Goal: Task Accomplishment & Management: Manage account settings

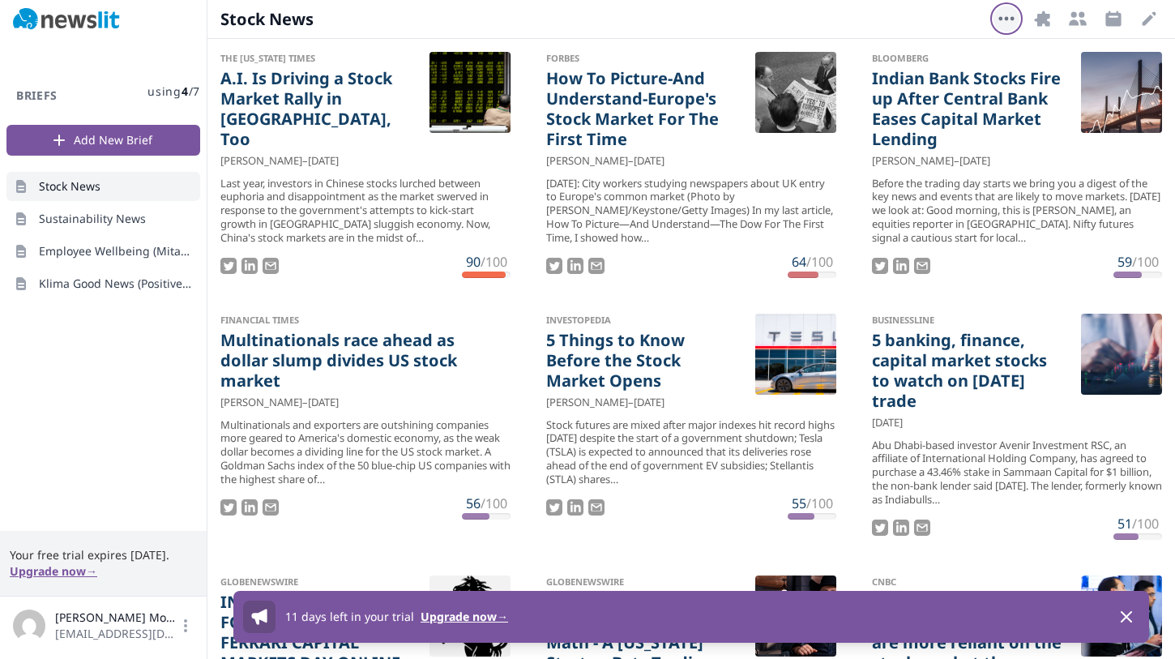
click at [1004, 23] on icon "button" at bounding box center [1006, 18] width 19 height 19
click at [969, 65] on button "Delete Brief" at bounding box center [955, 56] width 130 height 29
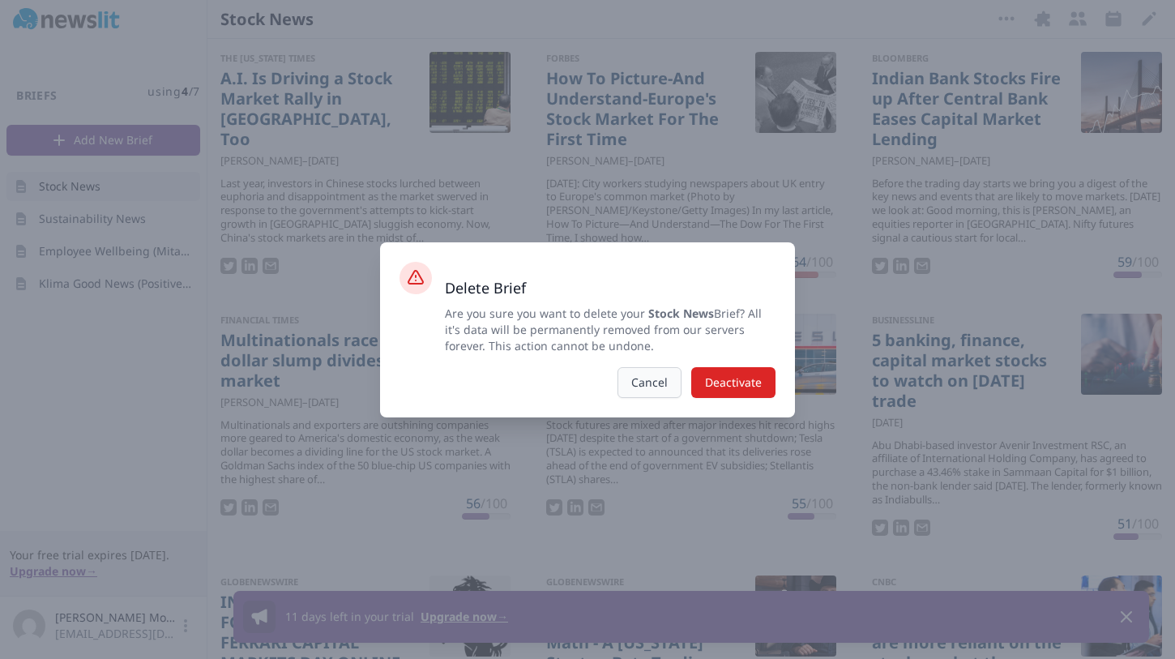
click at [638, 393] on button "Cancel" at bounding box center [649, 382] width 64 height 31
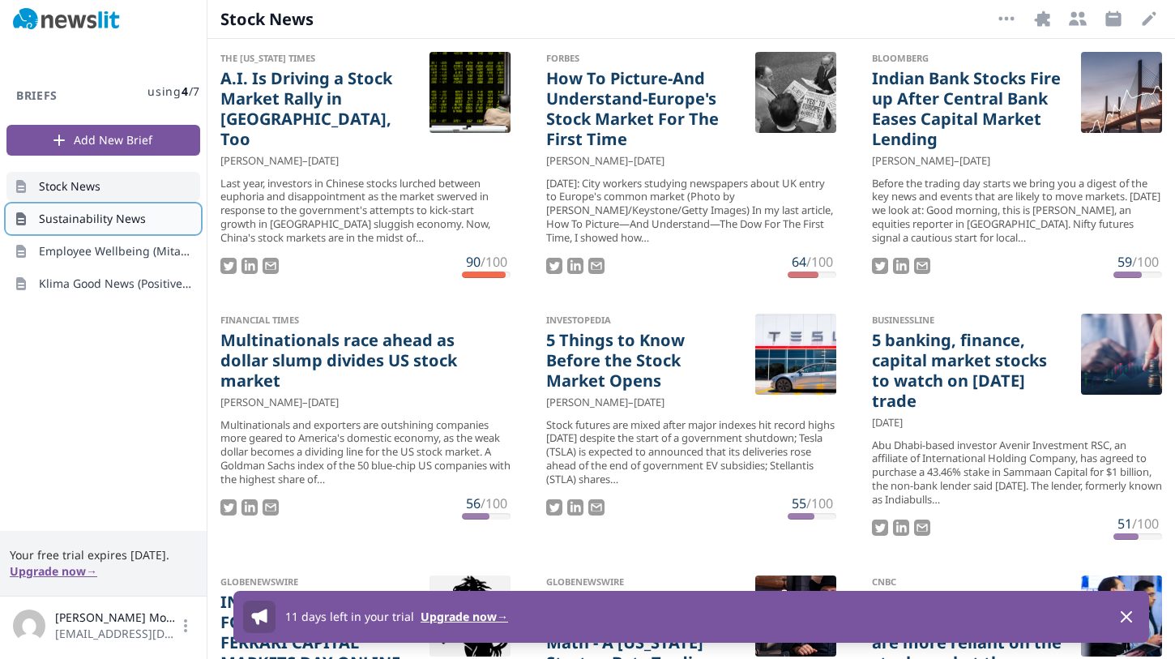
click at [139, 213] on span "Sustainability News" at bounding box center [92, 219] width 107 height 16
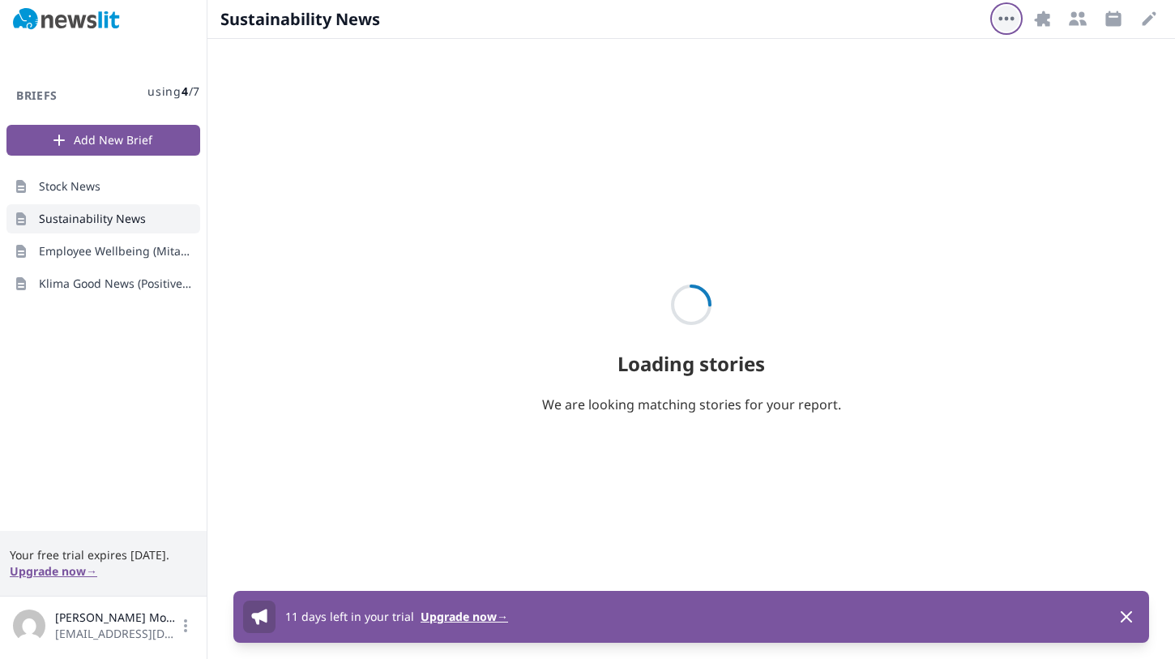
click at [1007, 14] on icon "button" at bounding box center [1006, 18] width 19 height 19
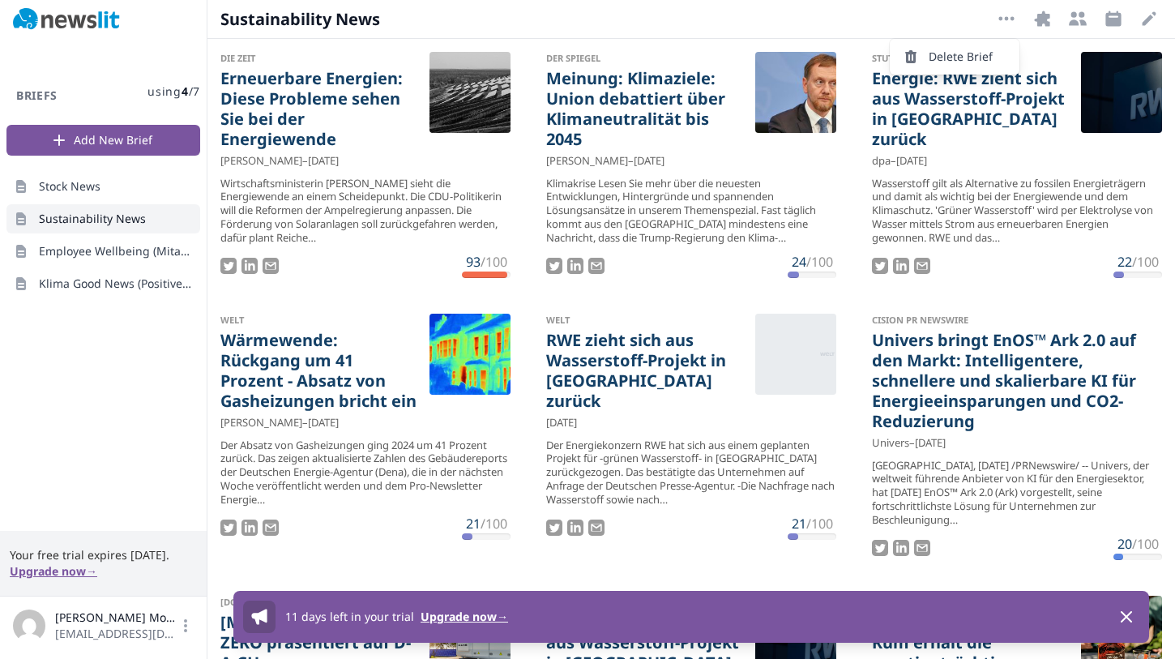
click at [966, 59] on button "Delete Brief" at bounding box center [955, 56] width 130 height 29
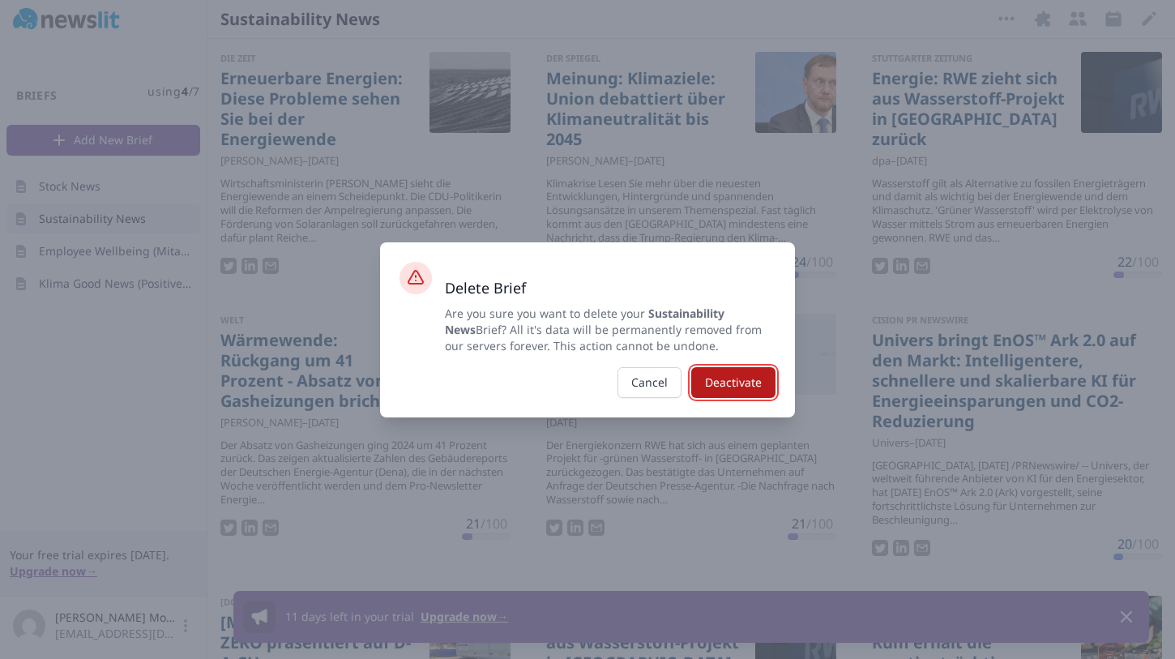
click at [733, 380] on button "Deactivate" at bounding box center [733, 382] width 84 height 31
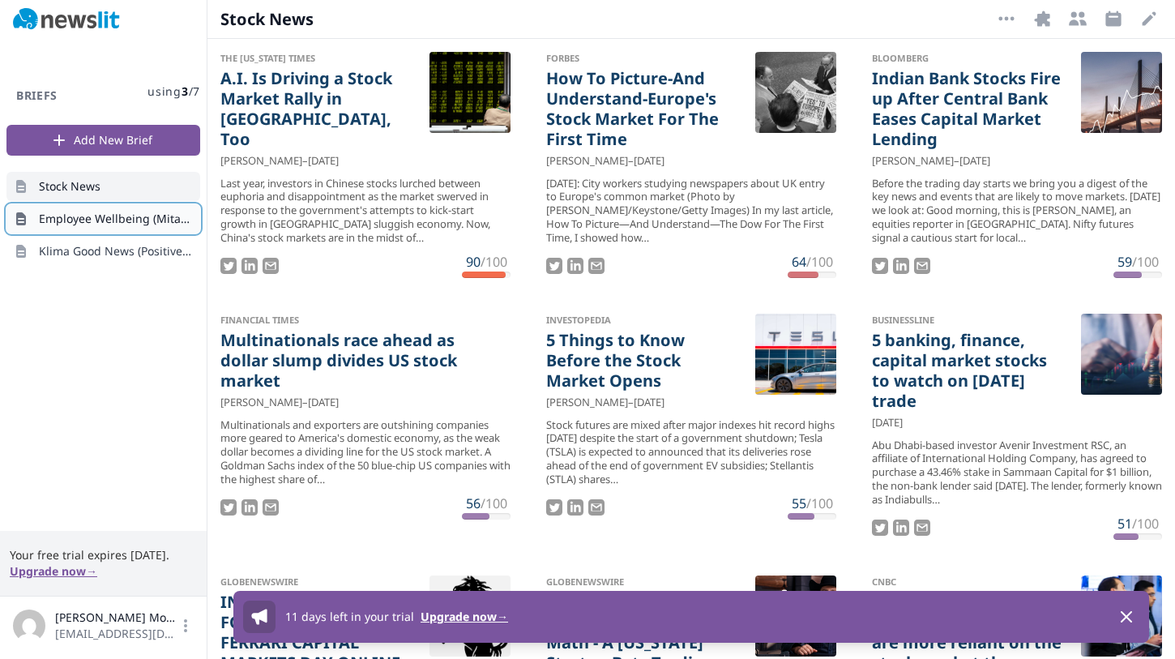
click at [100, 218] on span "Employee Wellbeing (Mitarbeiterwohlbefinden)" at bounding box center [116, 219] width 155 height 16
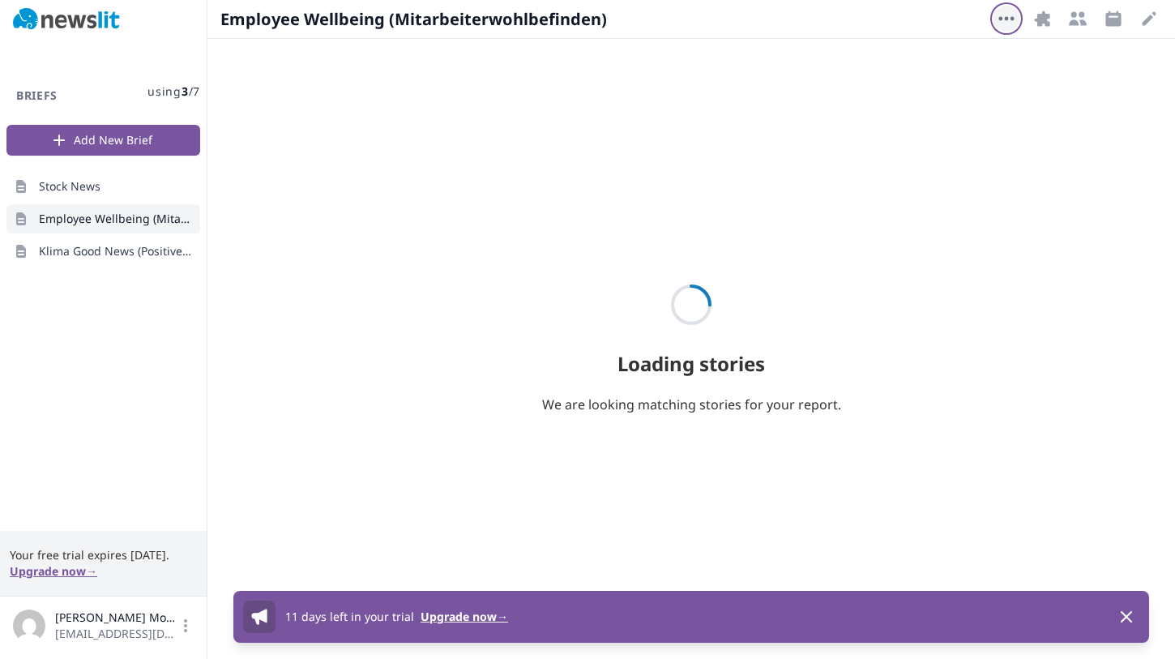
click at [1015, 14] on icon "button" at bounding box center [1006, 18] width 19 height 19
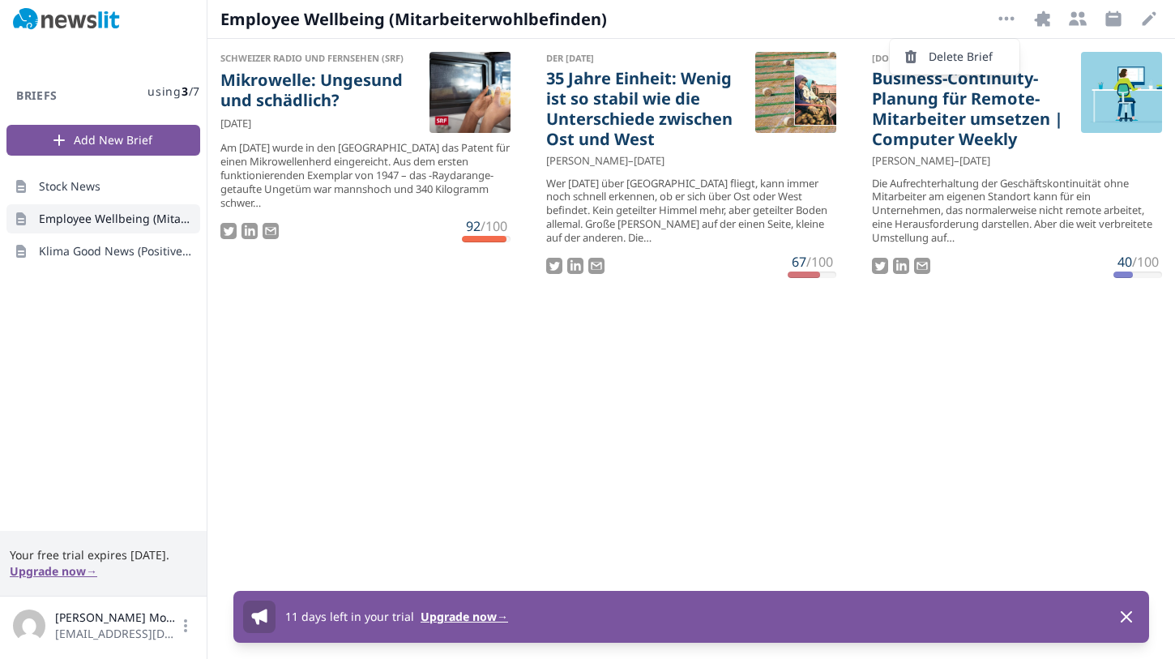
click at [955, 53] on button "Delete Brief" at bounding box center [955, 56] width 130 height 29
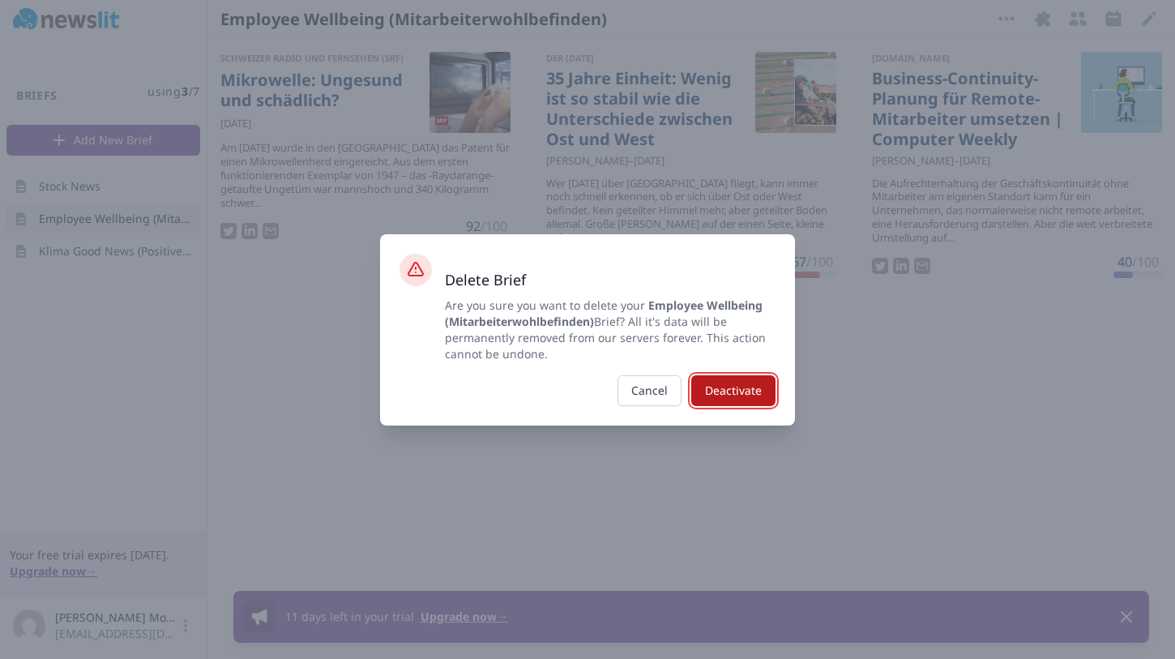
click at [767, 391] on button "Deactivate" at bounding box center [733, 390] width 84 height 31
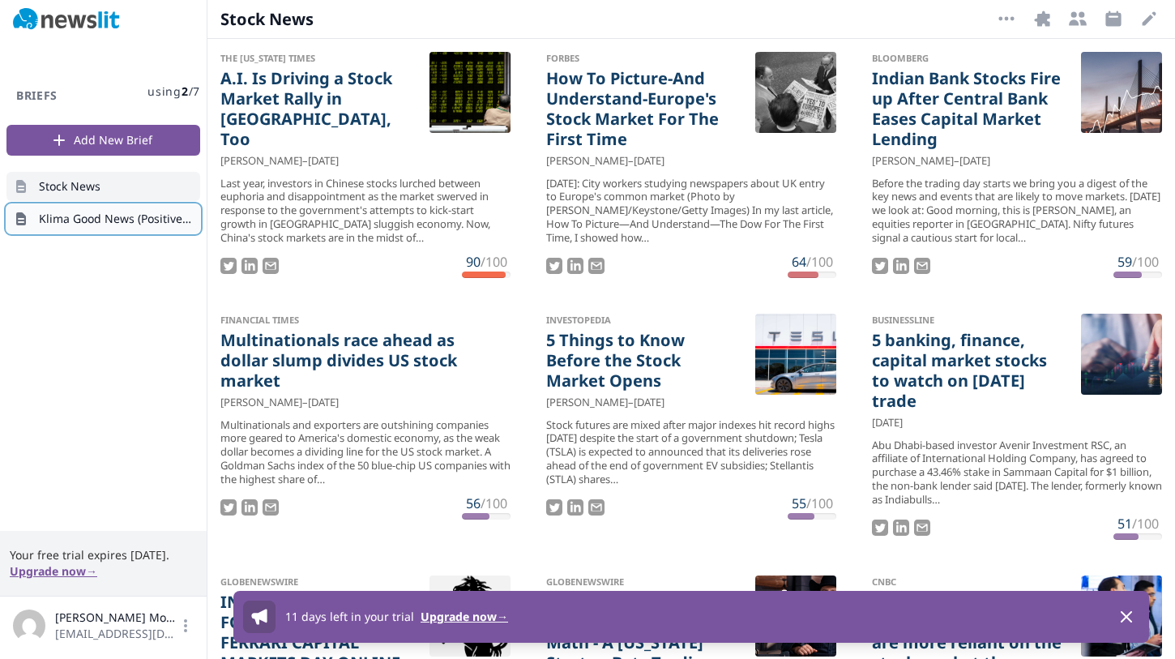
click at [92, 208] on link "Klima Good News (Positive Klimanachrichten)" at bounding box center [103, 218] width 194 height 29
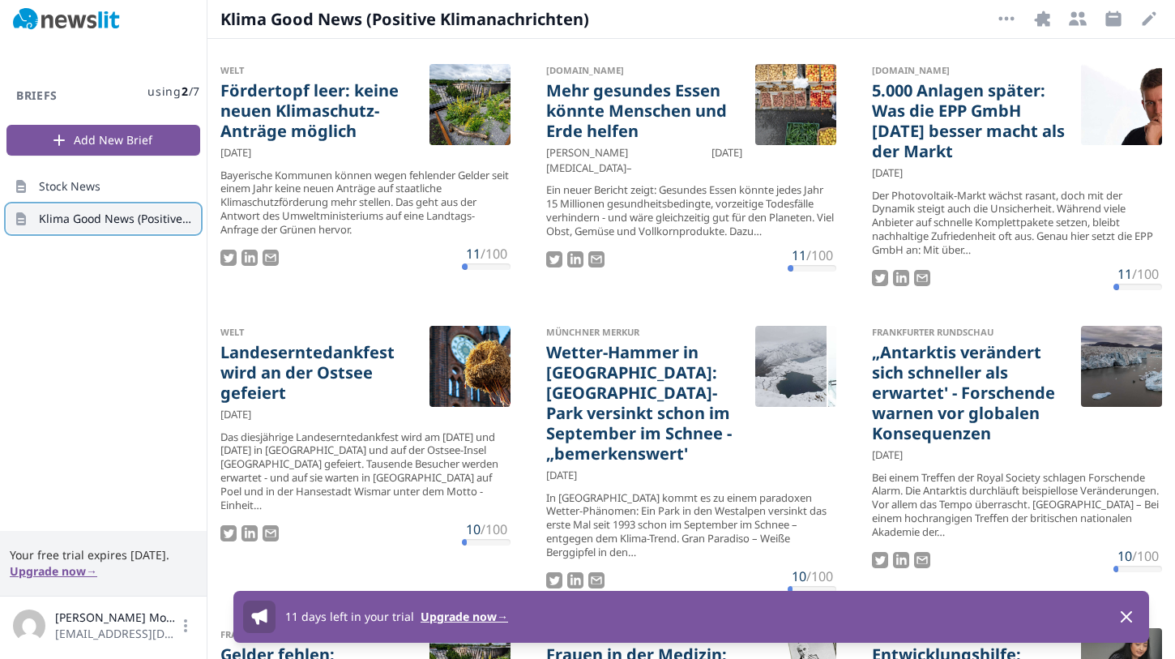
scroll to position [309, 0]
